Goal: Information Seeking & Learning: Learn about a topic

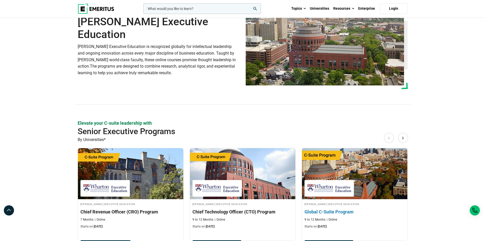
scroll to position [102, 0]
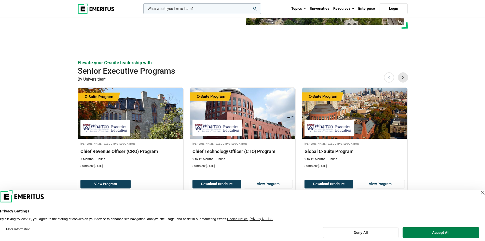
click at [404, 74] on button "Next" at bounding box center [403, 77] width 10 height 10
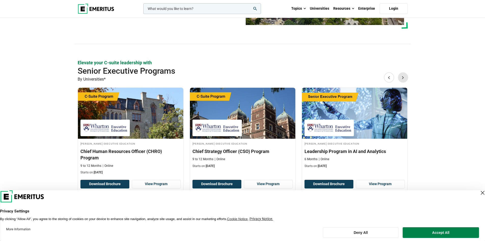
click at [404, 74] on button "Next" at bounding box center [403, 77] width 10 height 10
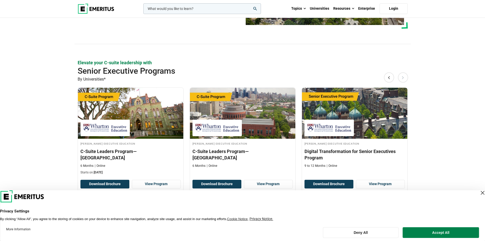
click at [404, 74] on button "Next" at bounding box center [403, 77] width 10 height 10
click at [405, 77] on button "Next" at bounding box center [403, 77] width 10 height 10
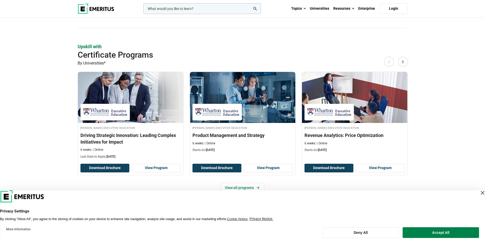
scroll to position [510, 0]
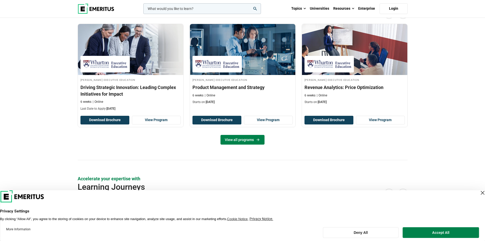
click at [249, 140] on link "View all programs" at bounding box center [243, 140] width 44 height 10
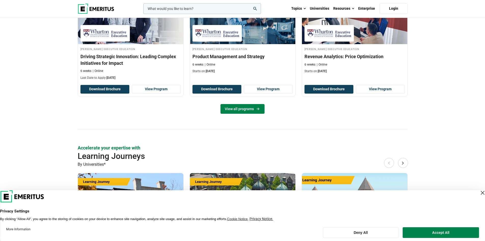
scroll to position [611, 0]
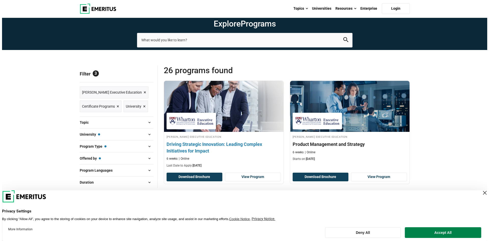
scroll to position [25, 0]
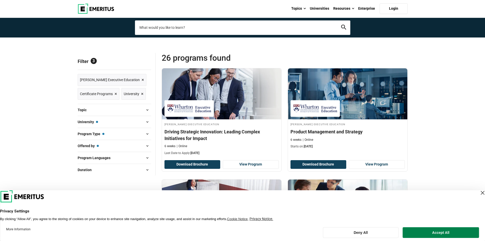
click at [221, 29] on input "search-page" at bounding box center [243, 27] width 216 height 14
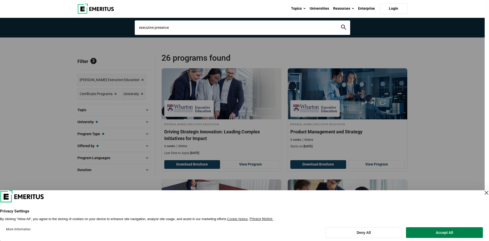
type input "executive presence"
click at [341, 25] on button "search" at bounding box center [343, 28] width 5 height 6
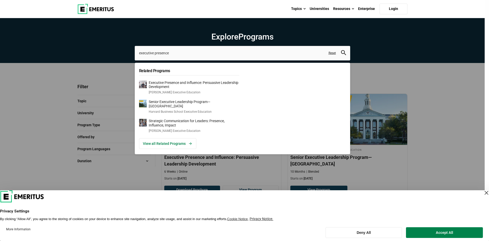
click at [247, 60] on div "executive presence Related Programs Executive Presence and Influence: Persuasiv…" at bounding box center [243, 53] width 216 height 14
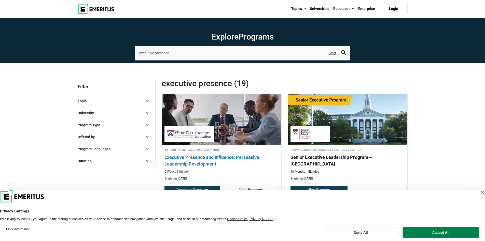
click at [247, 156] on h4 "Executive Presence and Influence: Persuasive Leadership Development" at bounding box center [222, 160] width 114 height 13
